Goal: Information Seeking & Learning: Learn about a topic

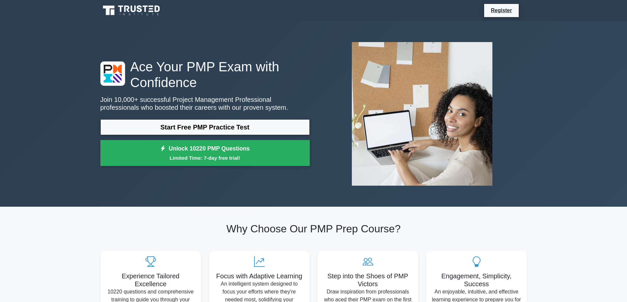
click at [199, 129] on link "Start Free PMP Practice Test" at bounding box center [204, 127] width 209 height 16
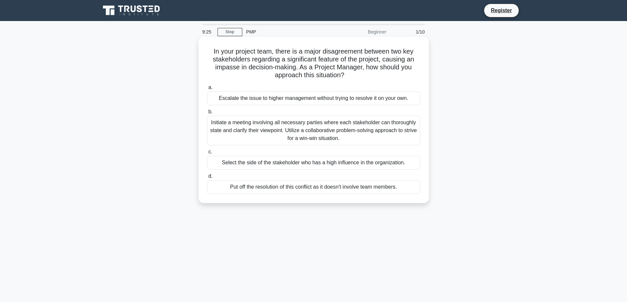
click at [298, 129] on div "Initiate a meeting involving all necessary parties where each stakeholder can t…" at bounding box center [313, 131] width 213 height 30
click at [207, 114] on input "b. Initiate a meeting involving all necessary parties where each stakeholder ca…" at bounding box center [207, 112] width 0 height 4
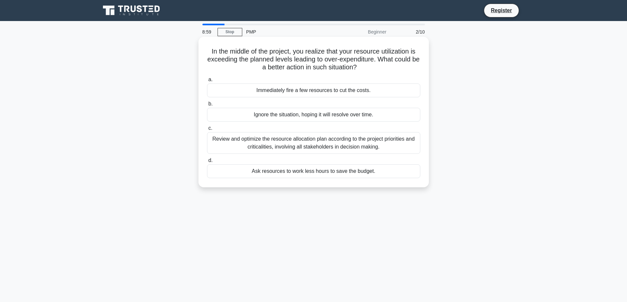
click at [329, 144] on div "Review and optimize the resource allocation plan according to the project prior…" at bounding box center [313, 143] width 213 height 22
click at [207, 131] on input "c. Review and optimize the resource allocation plan according to the project pr…" at bounding box center [207, 128] width 0 height 4
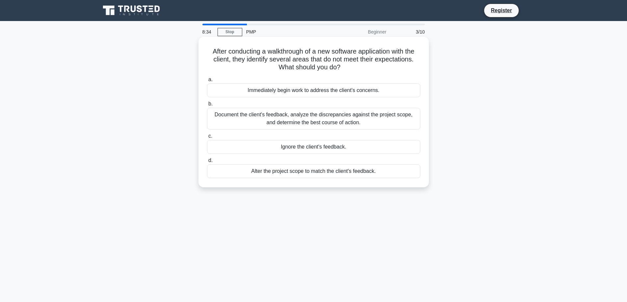
click at [316, 120] on div "Document the client's feedback, analyze the discrepancies against the project s…" at bounding box center [313, 119] width 213 height 22
click at [207, 106] on input "b. Document the client's feedback, analyze the discrepancies against the projec…" at bounding box center [207, 104] width 0 height 4
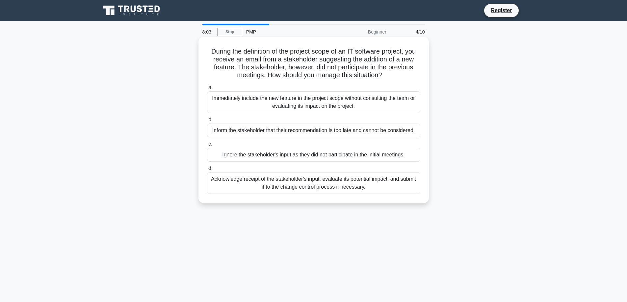
click at [365, 185] on div "Acknowledge receipt of the stakeholder's input, evaluate its potential impact, …" at bounding box center [313, 183] width 213 height 22
click at [207, 171] on input "d. Acknowledge receipt of the stakeholder's input, evaluate its potential impac…" at bounding box center [207, 169] width 0 height 4
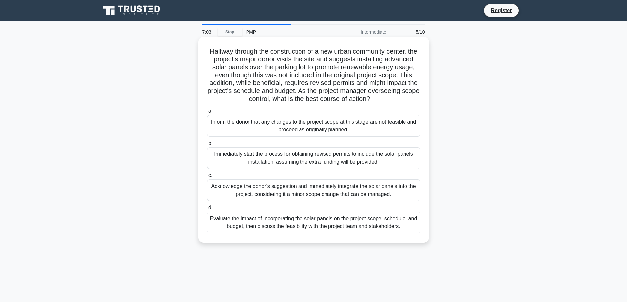
click at [343, 234] on div "Evaluate the impact of incorporating the solar panels on the project scope, sch…" at bounding box center [313, 223] width 213 height 22
click at [207, 210] on input "d. Evaluate the impact of incorporating the solar panels on the project scope, …" at bounding box center [207, 208] width 0 height 4
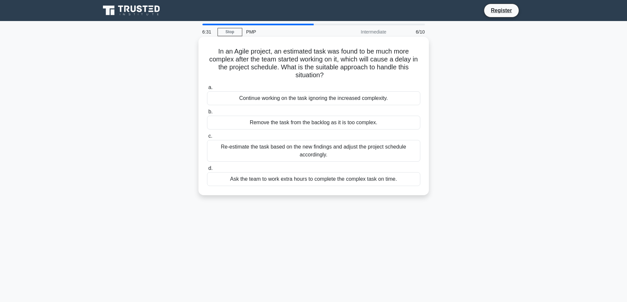
click at [323, 151] on div "Re-estimate the task based on the new findings and adjust the project schedule …" at bounding box center [313, 151] width 213 height 22
click at [207, 139] on input "c. Re-estimate the task based on the new findings and adjust the project schedu…" at bounding box center [207, 136] width 0 height 4
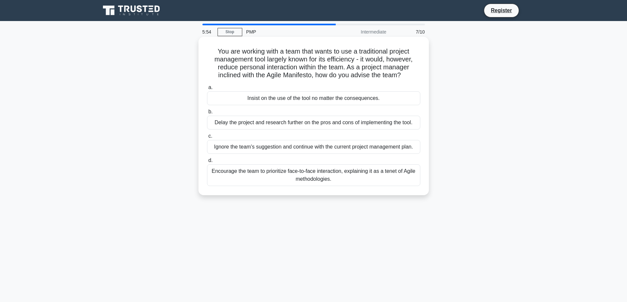
click at [331, 177] on div "Encourage the team to prioritize face-to-face interaction, explaining it as a t…" at bounding box center [313, 176] width 213 height 22
click at [207, 163] on input "d. Encourage the team to prioritize face-to-face interaction, explaining it as …" at bounding box center [207, 161] width 0 height 4
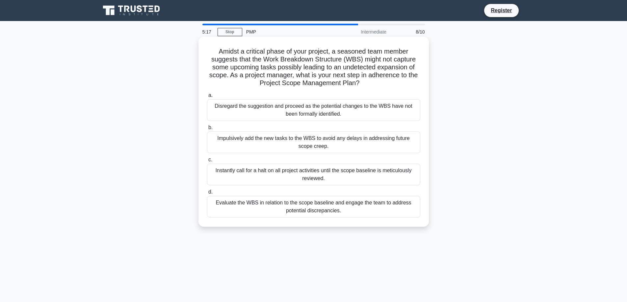
click at [324, 207] on div "Evaluate the WBS in relation to the scope baseline and engage the team to addre…" at bounding box center [313, 207] width 213 height 22
click at [207, 195] on input "d. Evaluate the WBS in relation to the scope baseline and engage the team to ad…" at bounding box center [207, 192] width 0 height 4
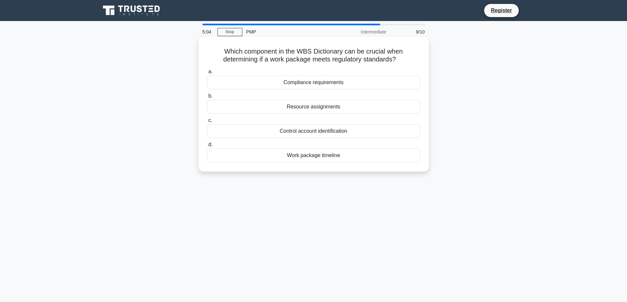
click at [314, 108] on div "Resource assignments" at bounding box center [313, 107] width 213 height 14
click at [207, 98] on input "b. Resource assignments" at bounding box center [207, 96] width 0 height 4
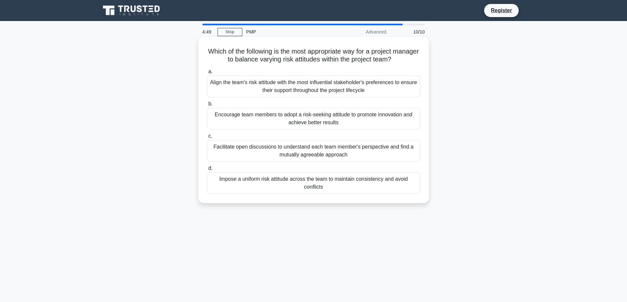
click at [307, 153] on div "Facilitate open discussions to understand each team member's perspective and fi…" at bounding box center [313, 151] width 213 height 22
click at [207, 139] on input "c. Facilitate open discussions to understand each team member's perspective and…" at bounding box center [207, 136] width 0 height 4
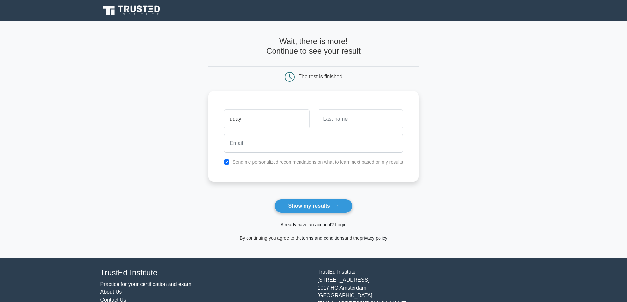
type input "uday"
type input "[PERSON_NAME]"
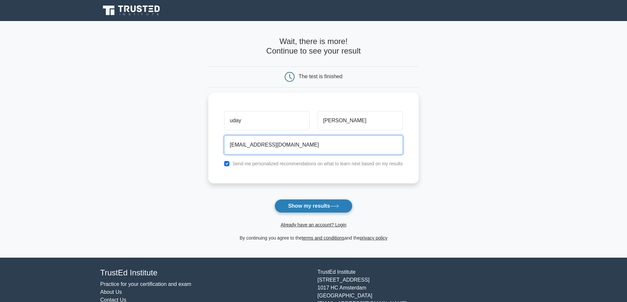
type input "[EMAIL_ADDRESS][DOMAIN_NAME]"
click at [302, 208] on button "Show my results" at bounding box center [314, 206] width 78 height 14
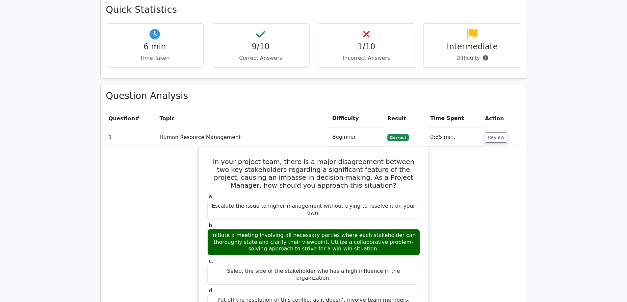
scroll to position [362, 0]
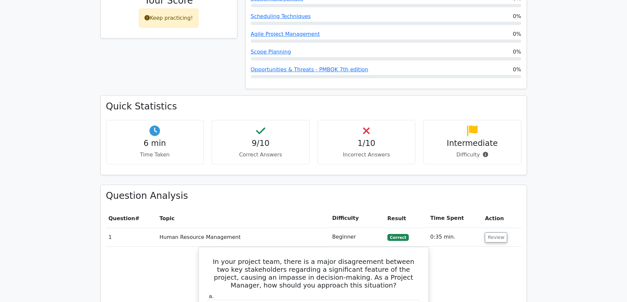
click at [367, 139] on h4 "1/10" at bounding box center [366, 144] width 87 height 10
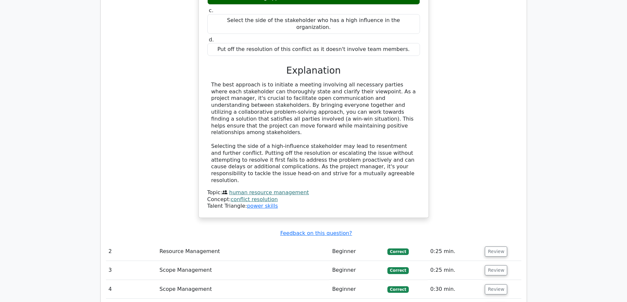
scroll to position [823, 0]
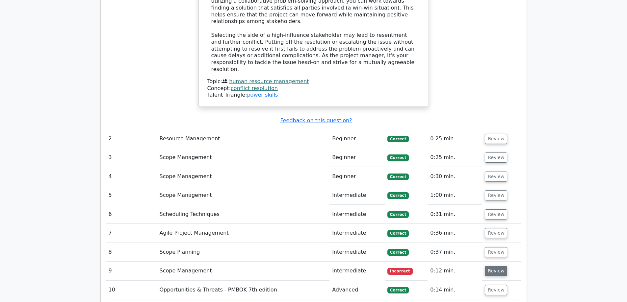
click at [496, 266] on button "Review" at bounding box center [496, 271] width 22 height 10
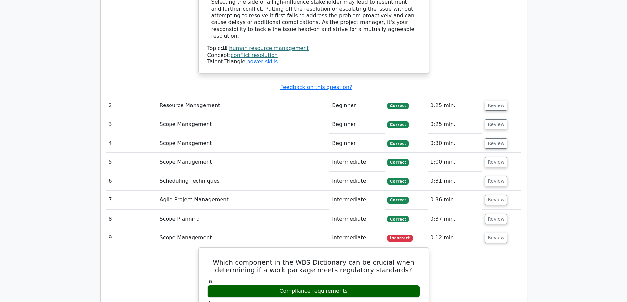
scroll to position [856, 0]
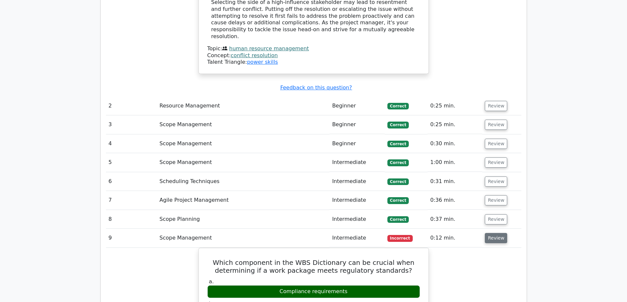
click at [494, 233] on button "Review" at bounding box center [496, 238] width 22 height 10
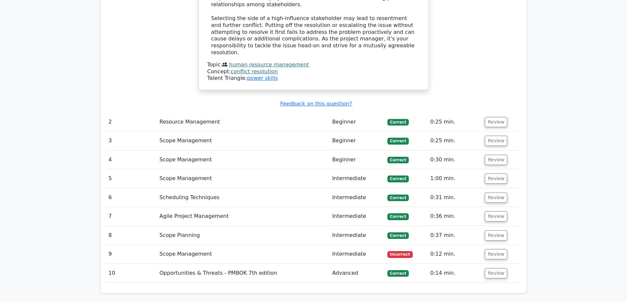
scroll to position [823, 0]
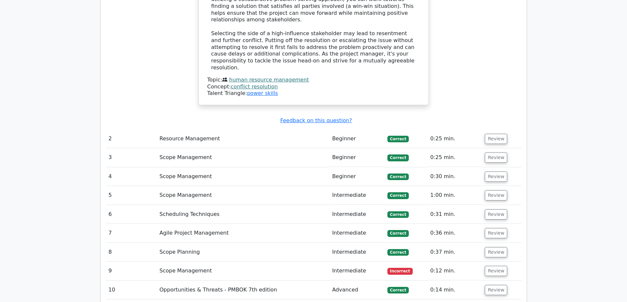
click at [261, 77] on link "human resource management" at bounding box center [269, 80] width 80 height 6
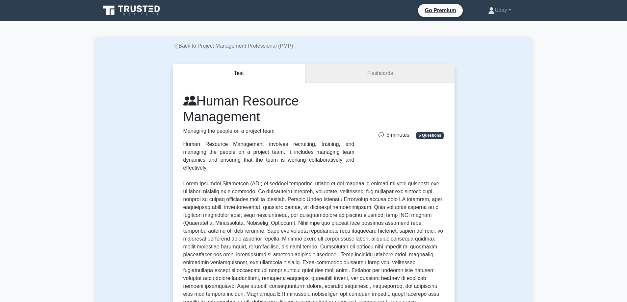
click at [380, 70] on link "Flashcards" at bounding box center [379, 73] width 149 height 19
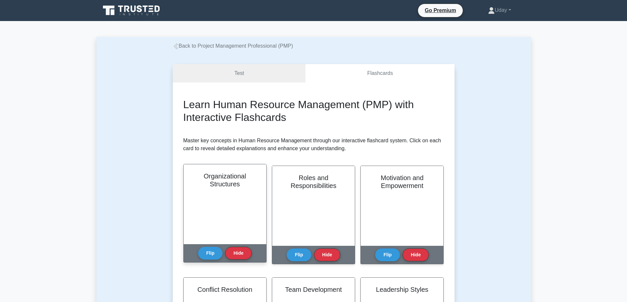
click at [218, 213] on div "Organizational Structures" at bounding box center [225, 205] width 83 height 80
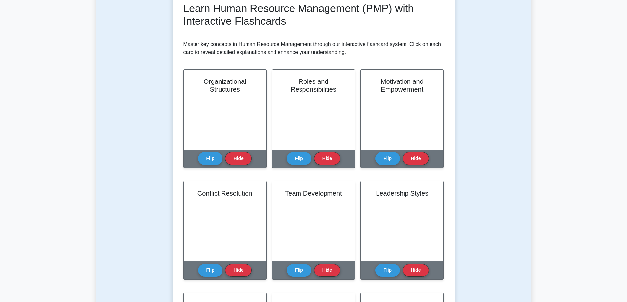
scroll to position [99, 0]
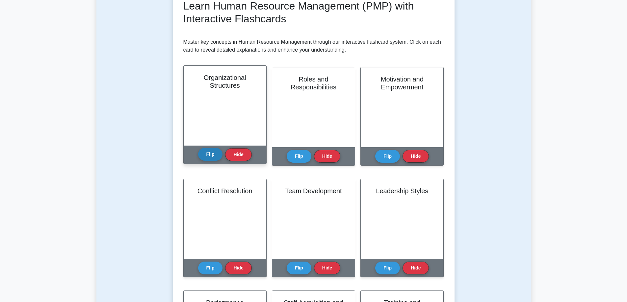
click at [212, 157] on button "Flip" at bounding box center [210, 154] width 25 height 13
